Goal: Information Seeking & Learning: Understand process/instructions

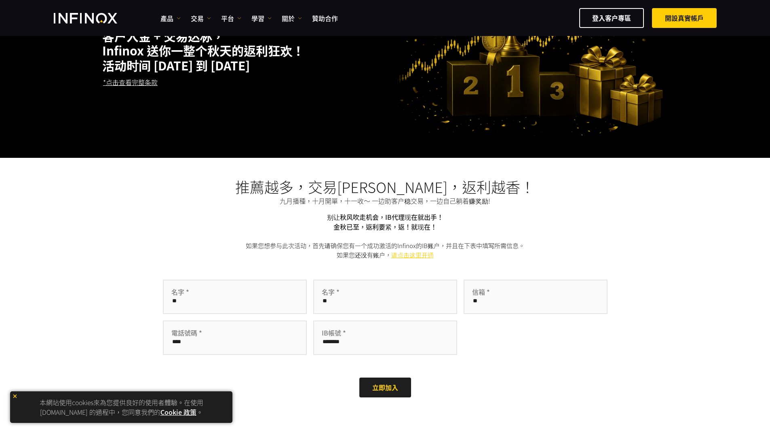
scroll to position [121, 0]
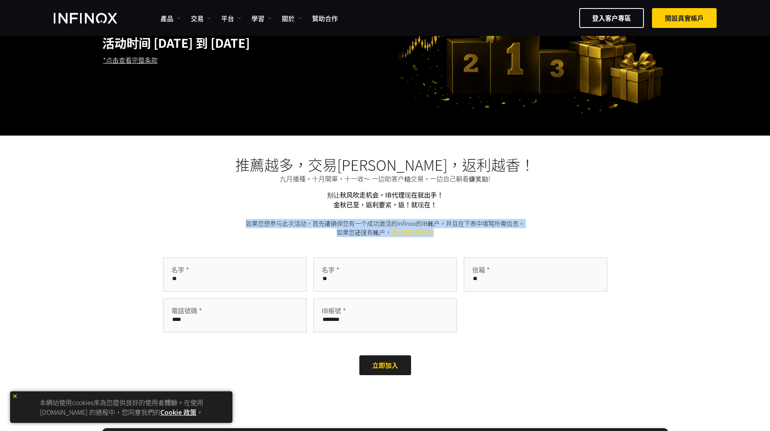
drag, startPoint x: 235, startPoint y: 219, endPoint x: 464, endPoint y: 228, distance: 228.6
click at [462, 228] on p "如果您想参与此次活动，首先请确保您有一个成功激活的Infinox的IB账户，并且在下表中填写所需信息。 如果您还没有账户， 请点击这里开通" at bounding box center [385, 228] width 566 height 18
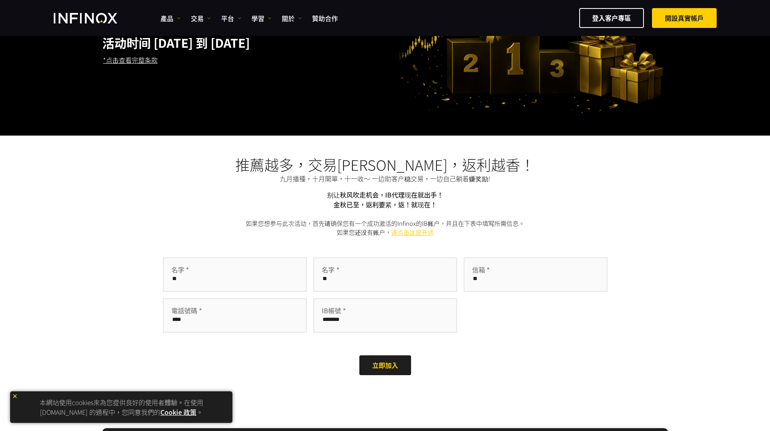
click at [492, 237] on div "推薦越多，交易越旺，返利越香！ 九月播種，十月開單，十一收～ 一边助客户稳交易，一边自己躺着赚奖励! 别让秋风吹走机会，IB代理现在就出手！ 金秋已至，返利要…" at bounding box center [385, 277] width 566 height 242
click at [141, 58] on link "*点击查看完整条款" at bounding box center [130, 60] width 56 height 20
click at [140, 59] on link "*点击查看完整条款" at bounding box center [130, 60] width 56 height 20
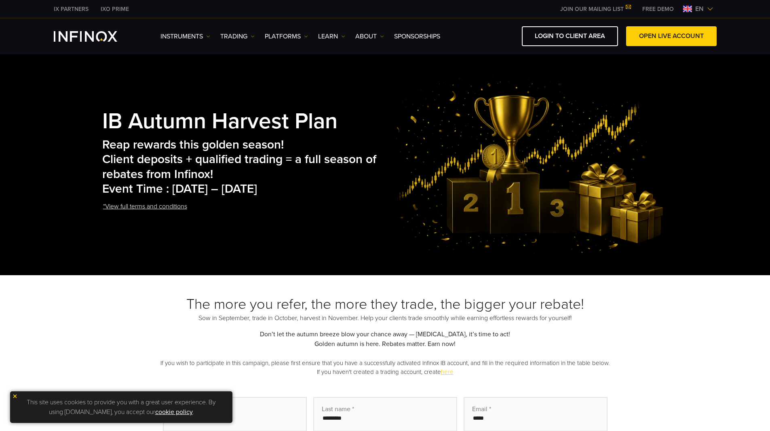
click at [162, 207] on link "*View full terms and conditions" at bounding box center [145, 206] width 86 height 20
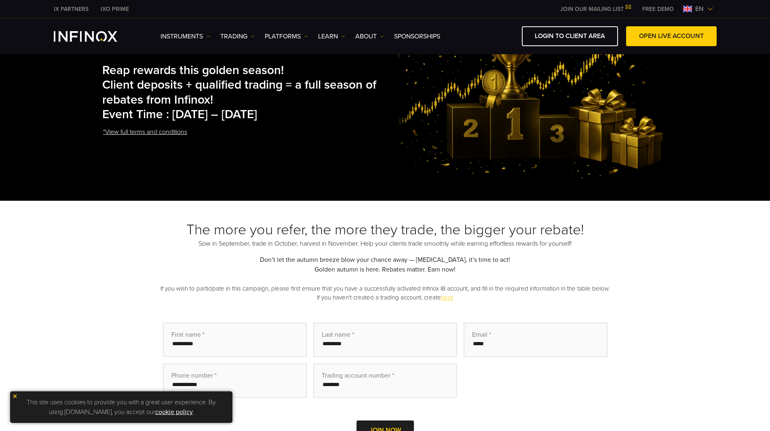
scroll to position [81, 0]
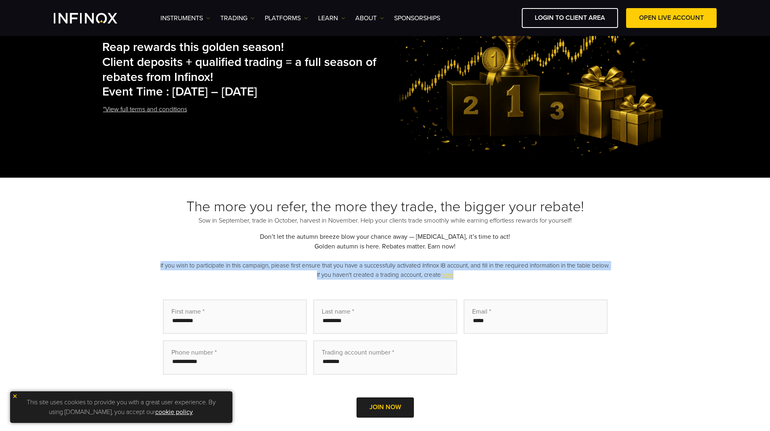
drag, startPoint x: 160, startPoint y: 265, endPoint x: 478, endPoint y: 279, distance: 317.6
click at [476, 278] on p "If you wish to participate in this campaign, please first ensure that you have …" at bounding box center [385, 270] width 566 height 18
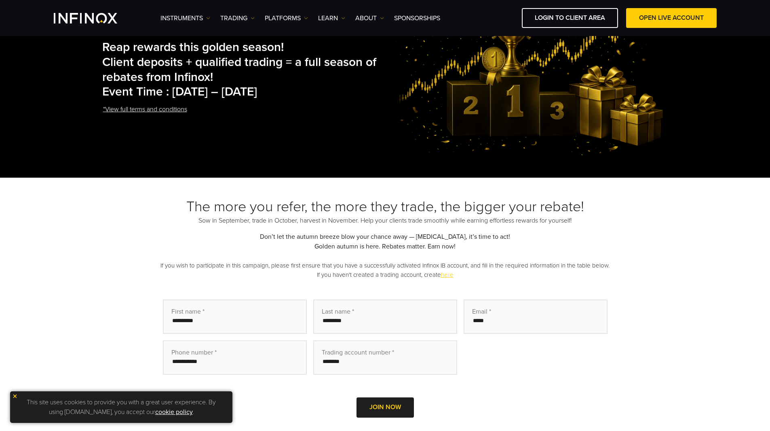
click at [519, 279] on div "The more you refer, the more they trade, the bigger your rebate! Sow in Septemb…" at bounding box center [385, 319] width 566 height 242
